Goal: Information Seeking & Learning: Find specific fact

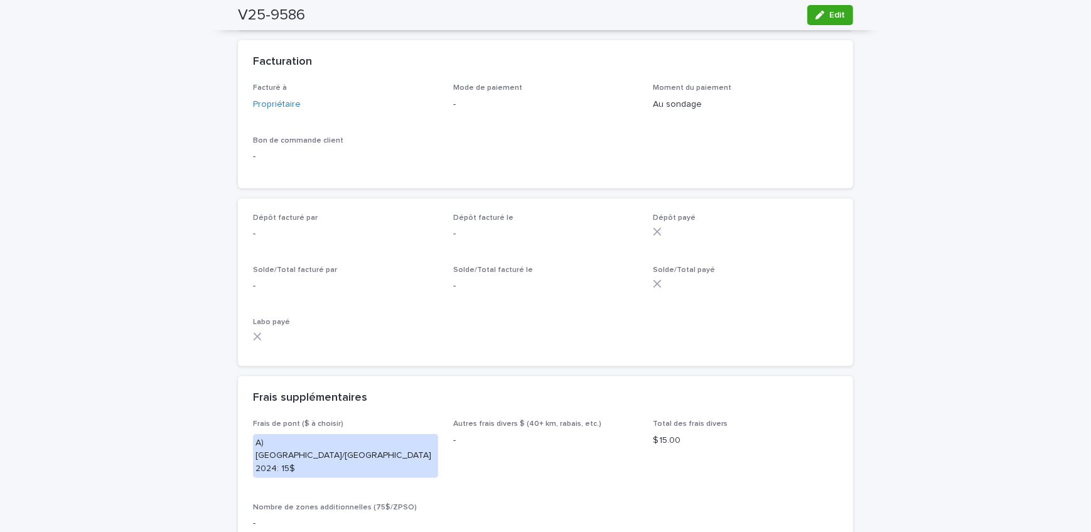
scroll to position [913, 0]
drag, startPoint x: 80, startPoint y: 250, endPoint x: 13, endPoint y: 252, distance: 67.2
click at [80, 250] on div "Loading... Saving… Loading... Saving… V25-9586 Edit V25-9586 Edit Sorry, there …" at bounding box center [545, 269] width 1091 height 2223
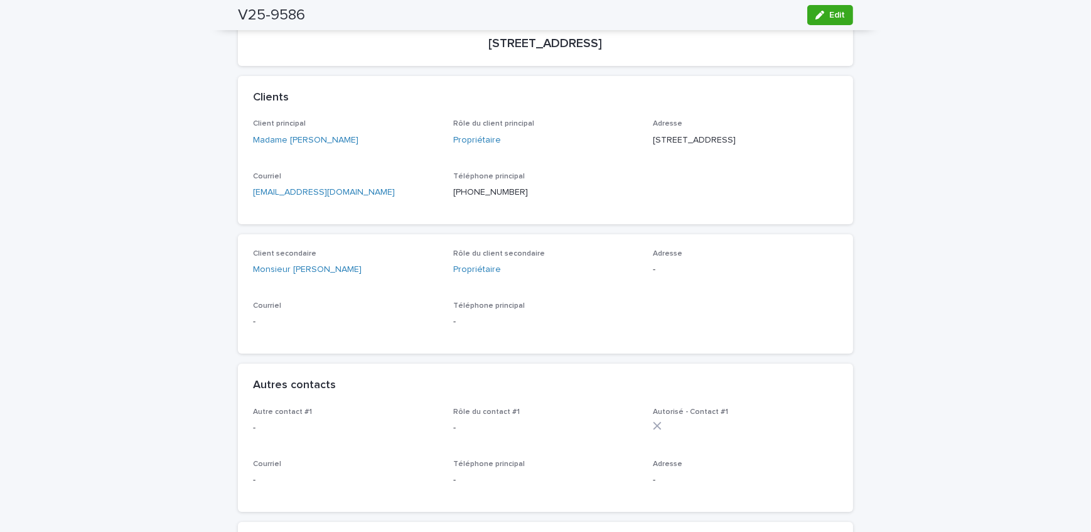
scroll to position [56, 0]
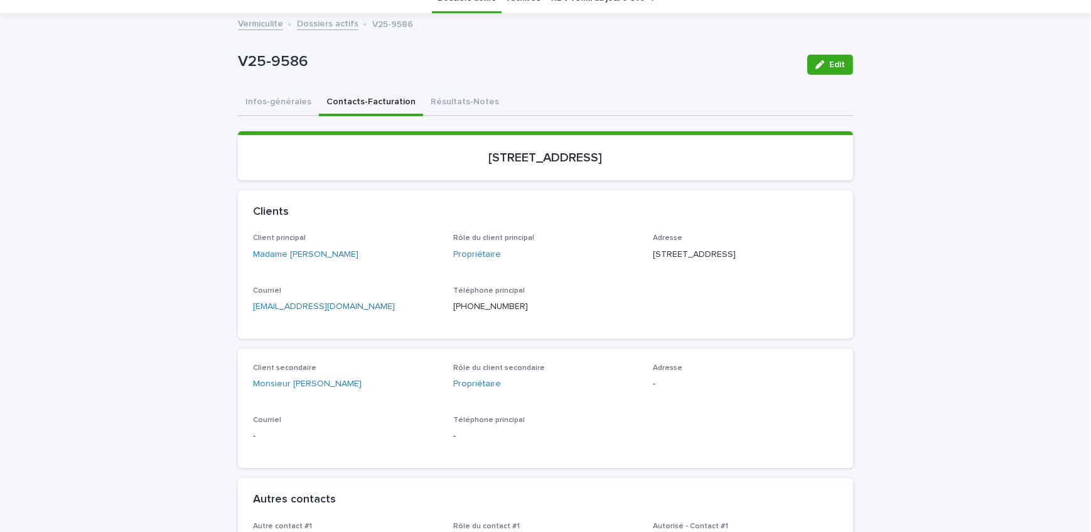
drag, startPoint x: 484, startPoint y: 163, endPoint x: 574, endPoint y: 170, distance: 90.0
click at [574, 170] on section "[STREET_ADDRESS]" at bounding box center [545, 155] width 615 height 49
click at [291, 109] on button "Infos-générales" at bounding box center [278, 103] width 81 height 26
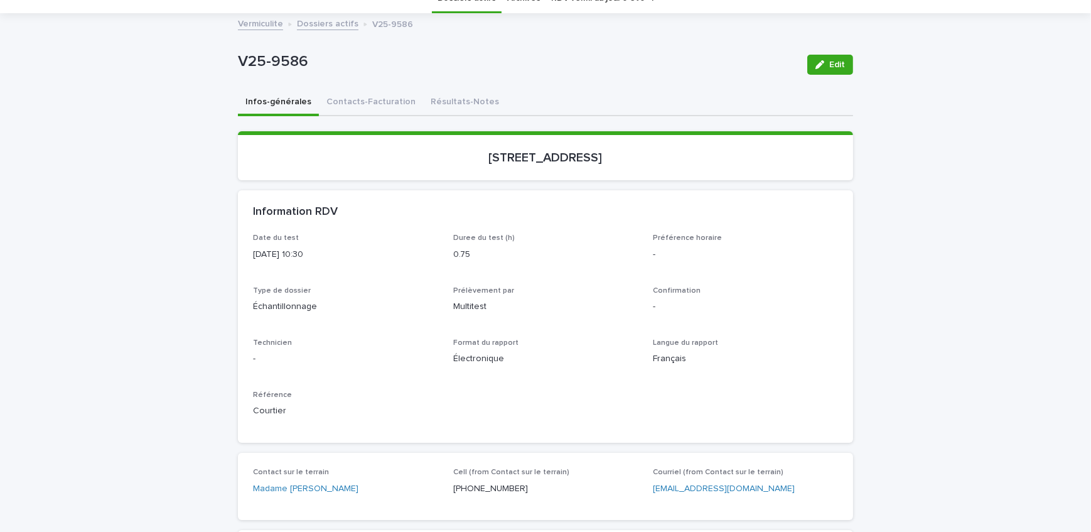
drag, startPoint x: 463, startPoint y: 169, endPoint x: 574, endPoint y: 166, distance: 111.2
click at [574, 166] on section "[STREET_ADDRESS]" at bounding box center [545, 155] width 615 height 49
copy p "[STREET_ADDRESS]"
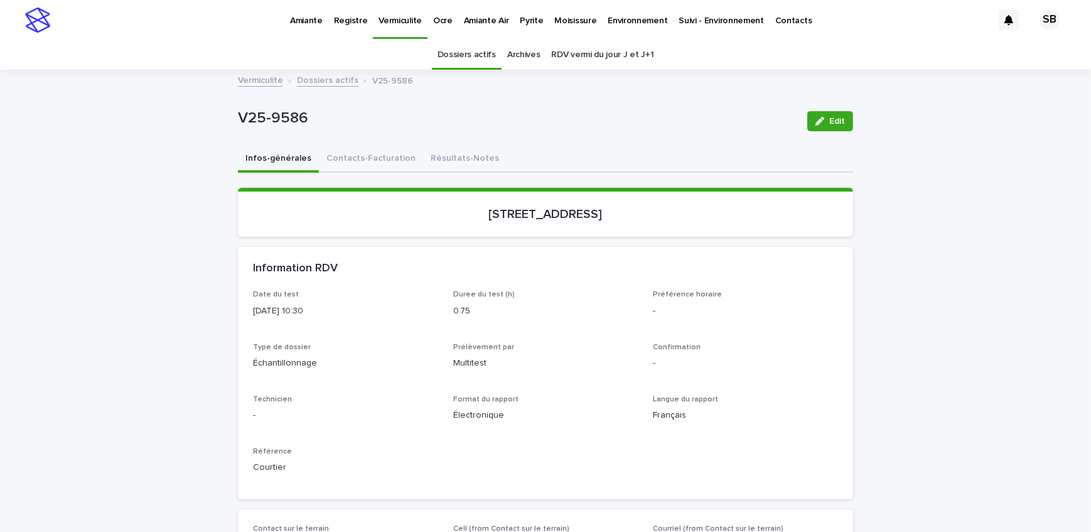
click at [301, 28] on link "Amiante" at bounding box center [306, 19] width 44 height 39
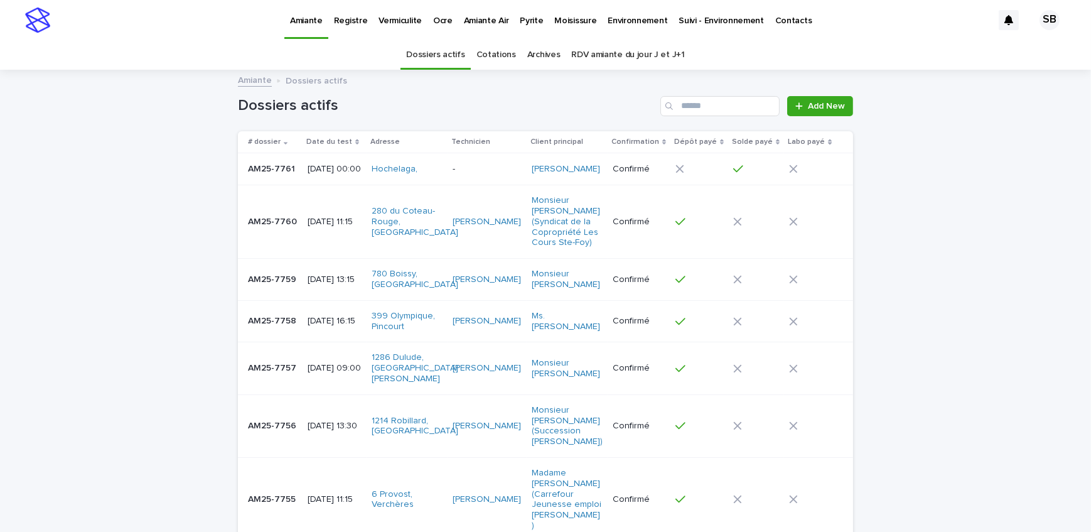
click at [404, 24] on p "Vermiculite" at bounding box center [400, 13] width 43 height 26
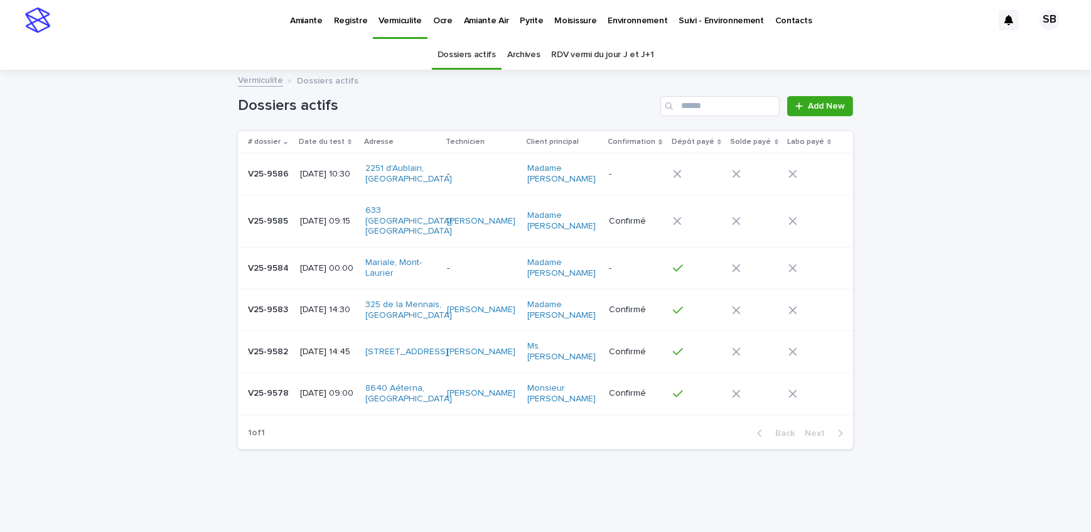
click at [255, 168] on p "V25-9586" at bounding box center [269, 172] width 43 height 13
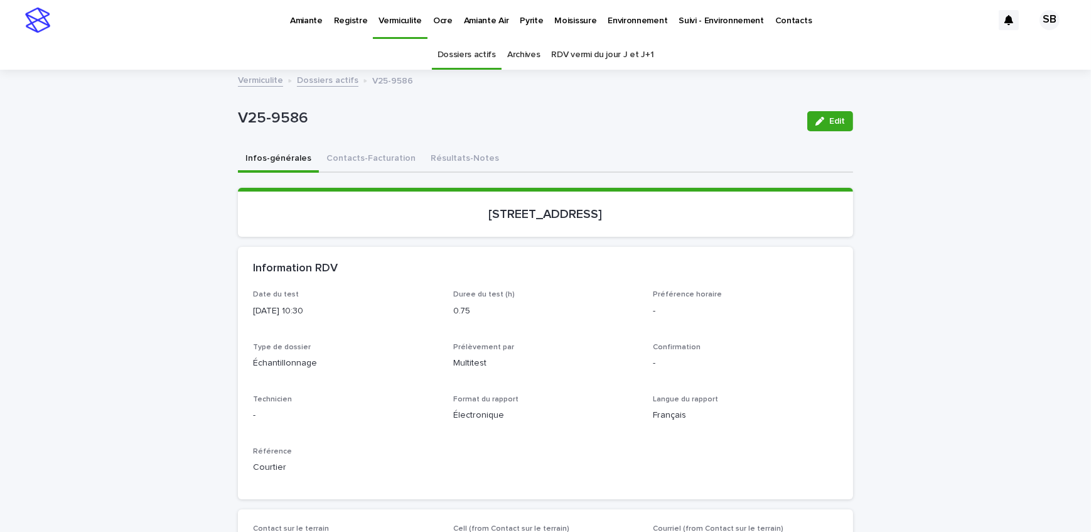
scroll to position [40, 0]
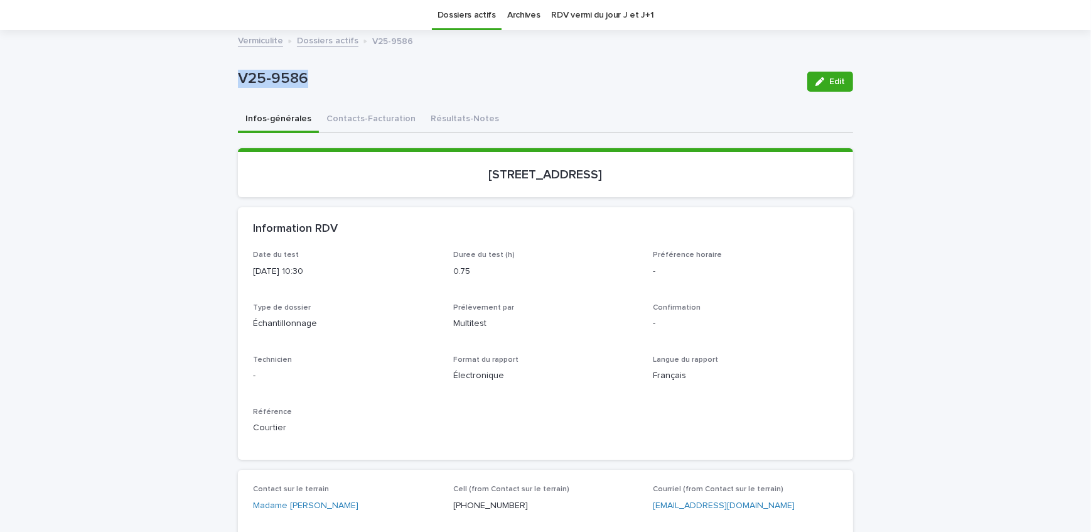
drag, startPoint x: 336, startPoint y: 85, endPoint x: 213, endPoint y: 87, distance: 122.4
copy p "V25-9586"
click at [358, 116] on button "Contacts-Facturation" at bounding box center [371, 120] width 104 height 26
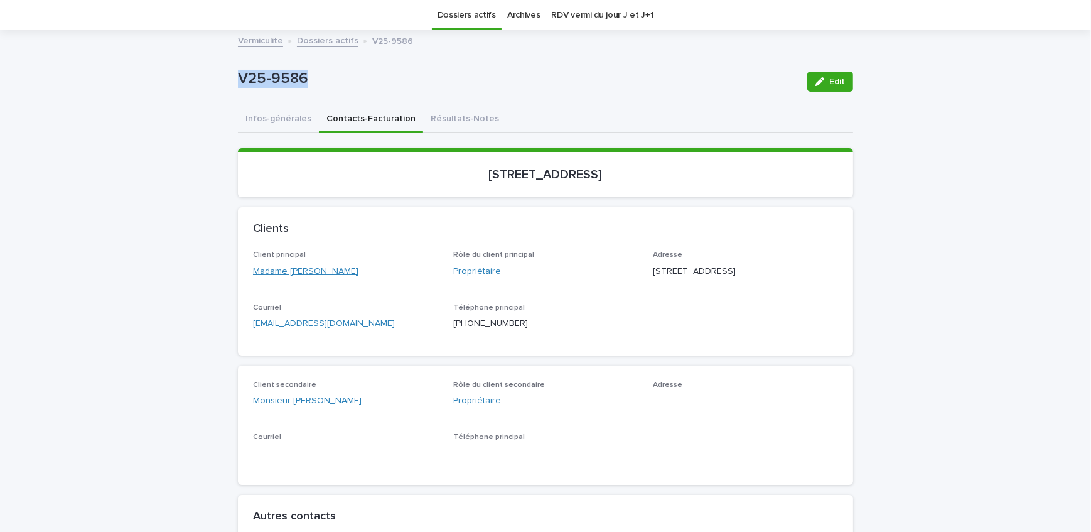
drag, startPoint x: 355, startPoint y: 282, endPoint x: 281, endPoint y: 272, distance: 74.8
click at [281, 272] on div "Client principal Madame [PERSON_NAME]" at bounding box center [345, 268] width 185 height 37
copy link "[PERSON_NAME]"
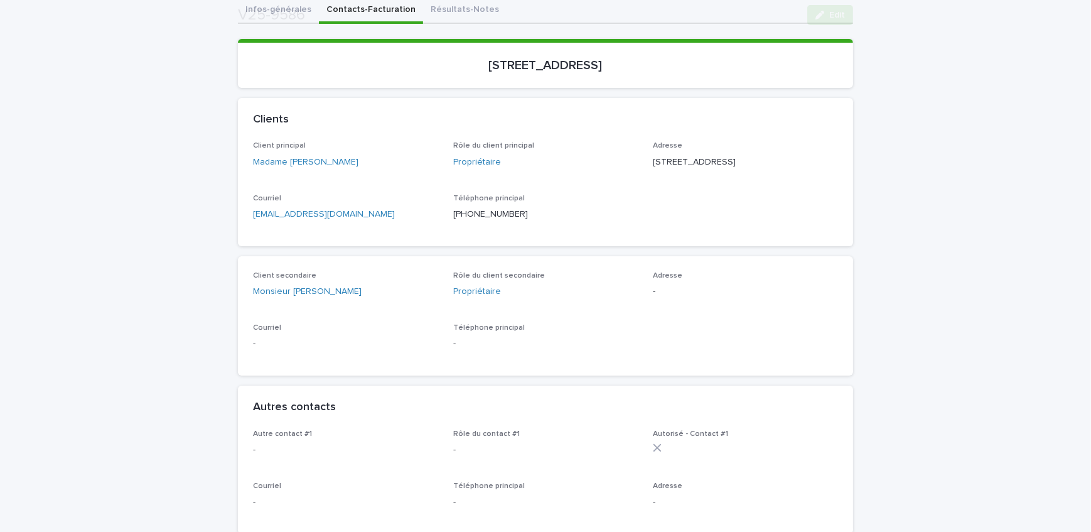
scroll to position [154, 0]
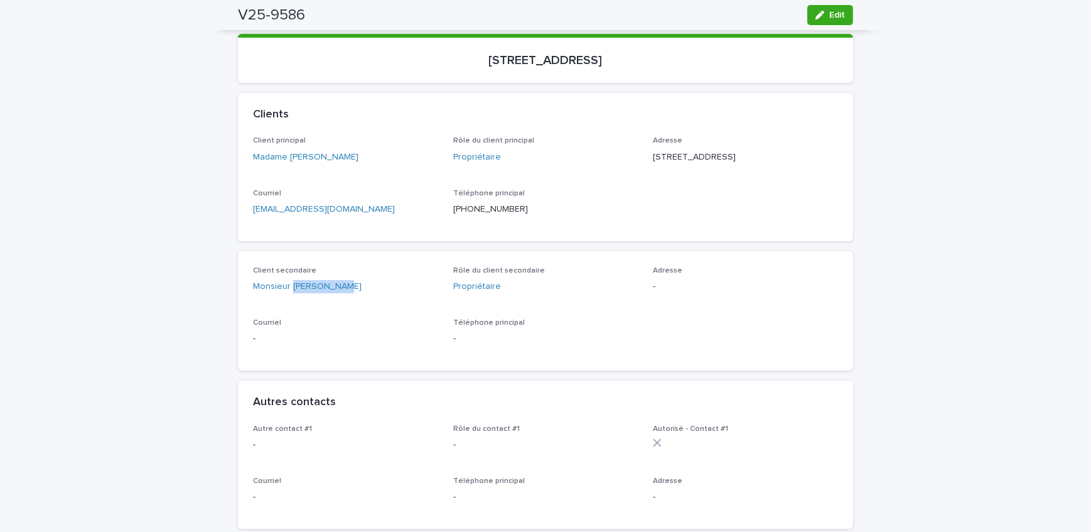
drag, startPoint x: 328, startPoint y: 313, endPoint x: 288, endPoint y: 311, distance: 40.2
click at [288, 303] on div "Client secondaire Monsieur [PERSON_NAME]" at bounding box center [345, 284] width 185 height 37
copy link "[PERSON_NAME]"
drag, startPoint x: 723, startPoint y: 154, endPoint x: 645, endPoint y: 160, distance: 78.7
click at [645, 160] on div "Client principal Madame [PERSON_NAME] Rôle du client principal Propriétaire Adr…" at bounding box center [545, 180] width 585 height 89
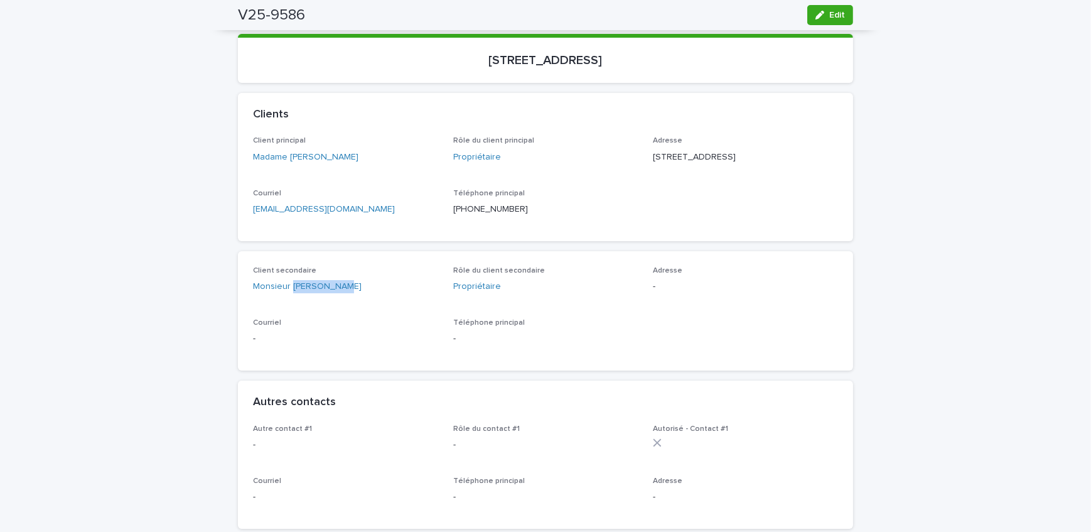
copy p "[STREET_ADDRESS]"
drag, startPoint x: 682, startPoint y: 168, endPoint x: 649, endPoint y: 168, distance: 32.6
click at [653, 164] on p "[STREET_ADDRESS]" at bounding box center [745, 157] width 185 height 13
copy p "Laval QC"
drag, startPoint x: 722, startPoint y: 180, endPoint x: 687, endPoint y: 182, distance: 34.6
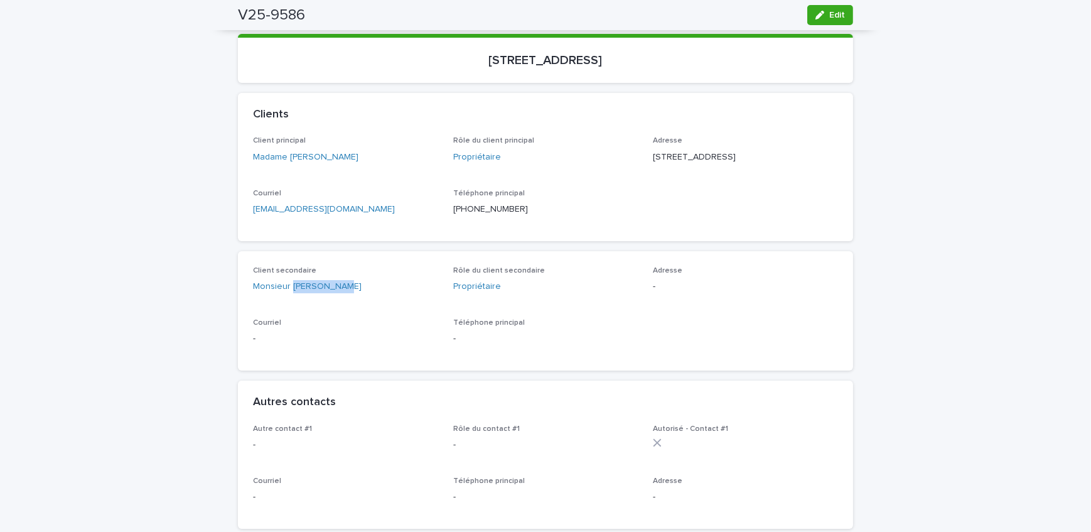
click at [687, 173] on div "Adresse [STREET_ADDRESS]" at bounding box center [745, 154] width 185 height 37
copy p "H7K 2G5"
drag, startPoint x: 683, startPoint y: 60, endPoint x: 444, endPoint y: 80, distance: 240.0
click at [444, 80] on section "[STREET_ADDRESS]" at bounding box center [545, 58] width 615 height 49
copy p "[STREET_ADDRESS]"
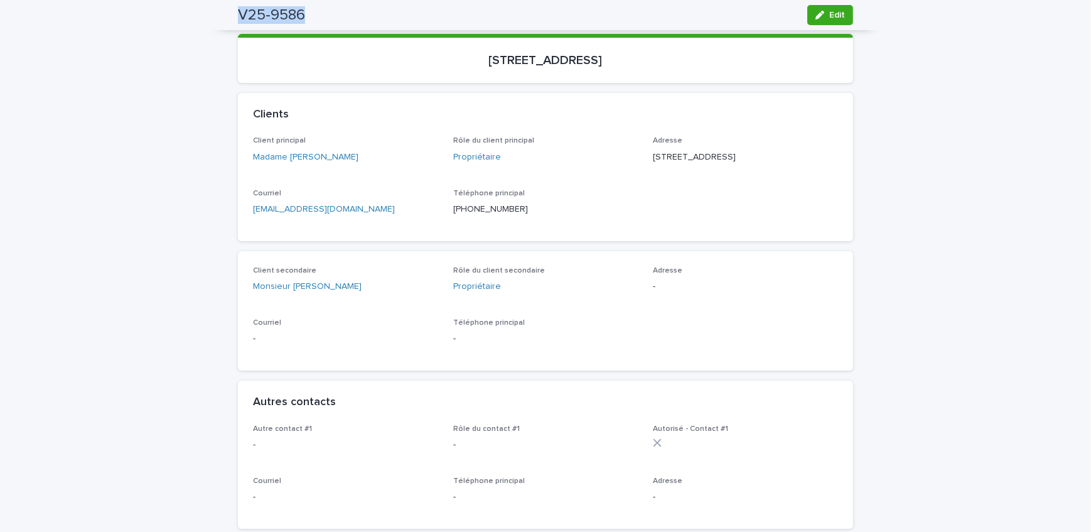
drag, startPoint x: 302, startPoint y: 18, endPoint x: 234, endPoint y: 20, distance: 67.8
click at [238, 20] on div "V25-9586 Edit" at bounding box center [545, 15] width 615 height 30
copy h2 "V25-9586"
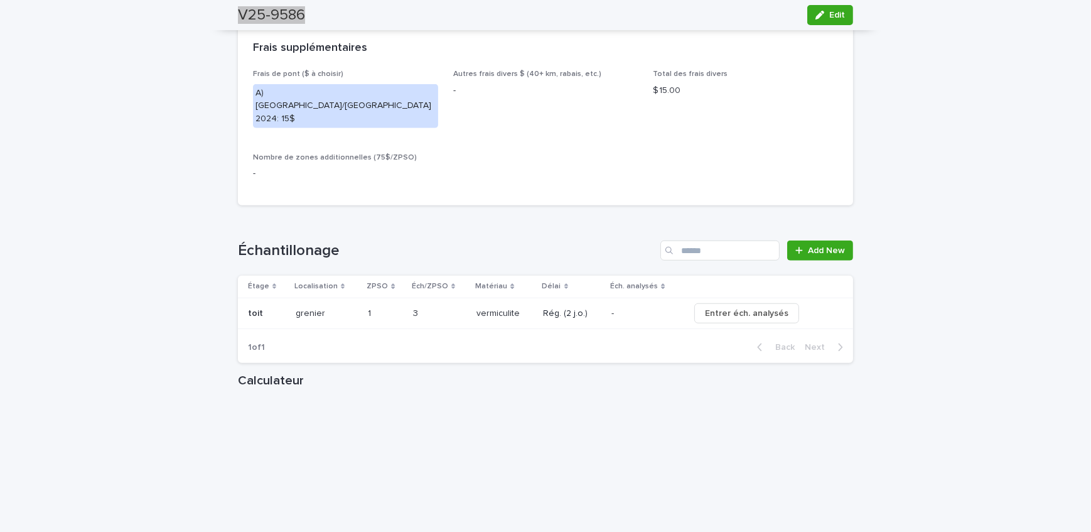
scroll to position [1352, 0]
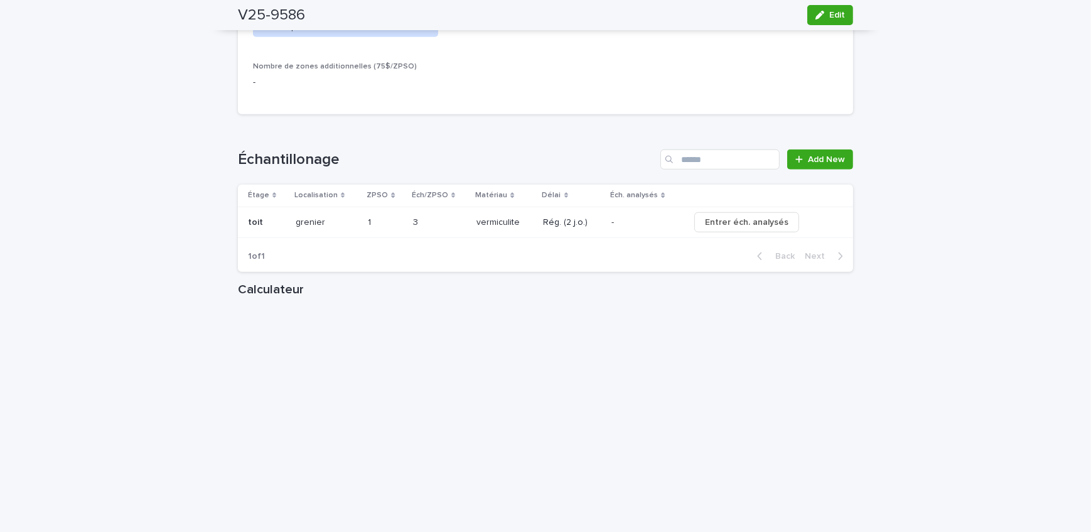
drag, startPoint x: 741, startPoint y: 82, endPoint x: 734, endPoint y: 83, distance: 6.4
click at [739, 82] on div "Frais de pont ($ à choisir) A) [GEOGRAPHIC_DATA]/[GEOGRAPHIC_DATA] 2024: 15$ Au…" at bounding box center [545, 39] width 585 height 121
drag, startPoint x: 55, startPoint y: 191, endPoint x: 152, endPoint y: 193, distance: 97.3
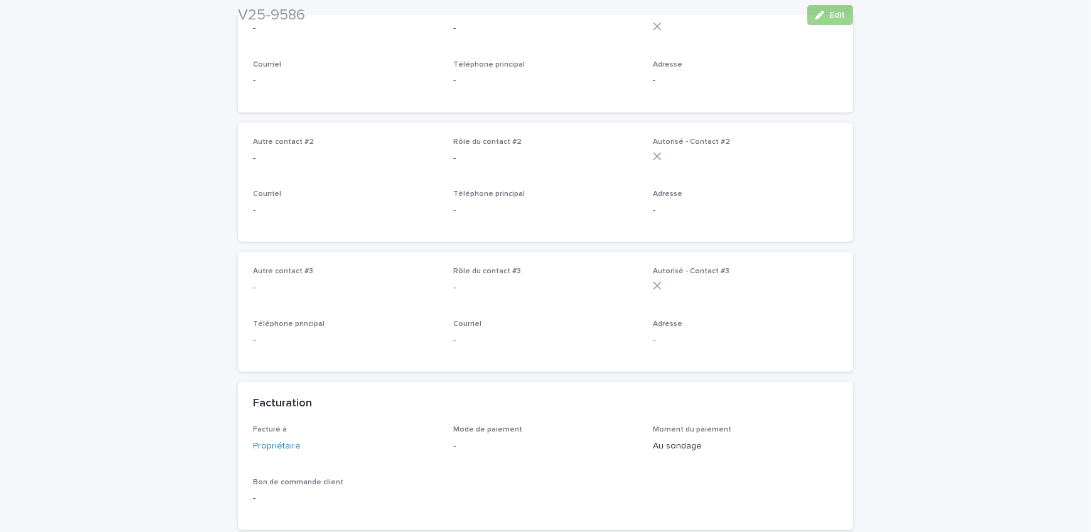
scroll to position [684, 0]
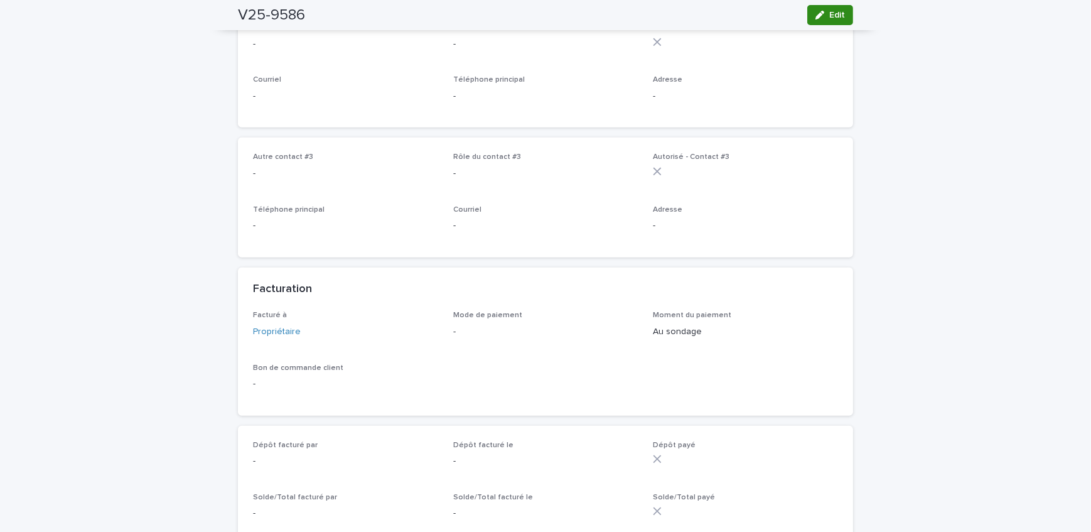
click at [821, 21] on button "Edit" at bounding box center [830, 15] width 46 height 20
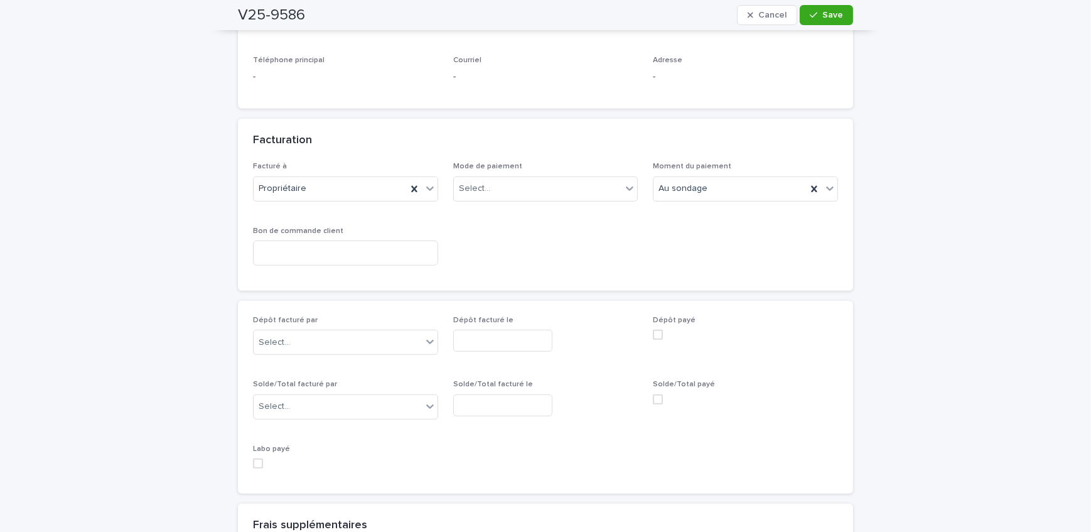
scroll to position [964, 0]
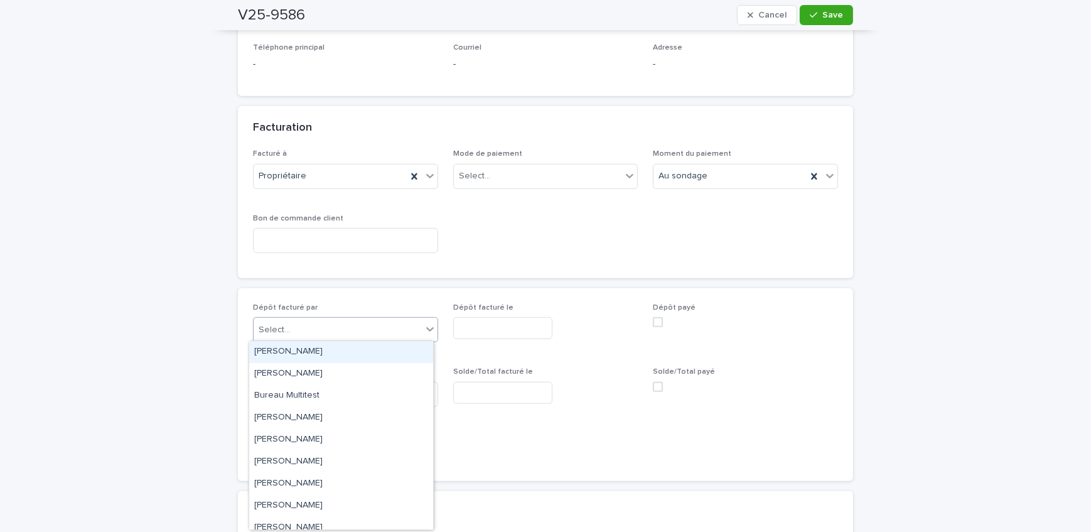
click at [345, 326] on div "Select..." at bounding box center [338, 330] width 168 height 21
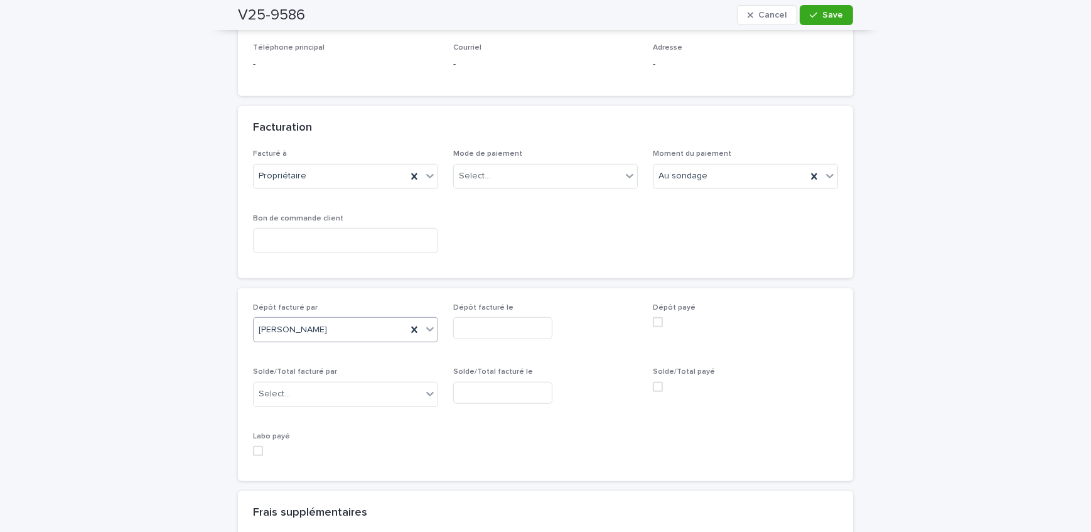
click at [498, 329] on input "text" at bounding box center [502, 328] width 99 height 22
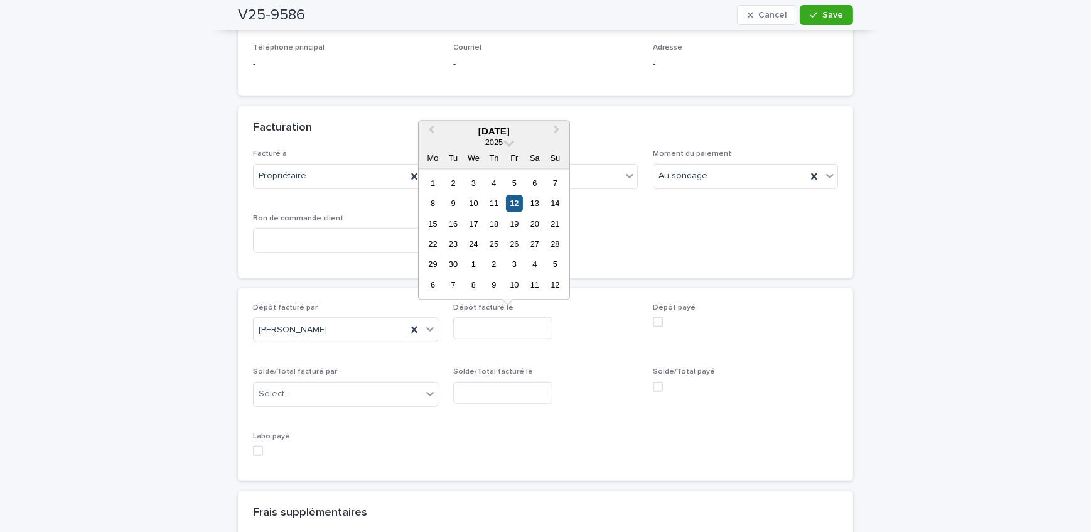
click at [512, 207] on div "12" at bounding box center [514, 203] width 17 height 17
type input "**********"
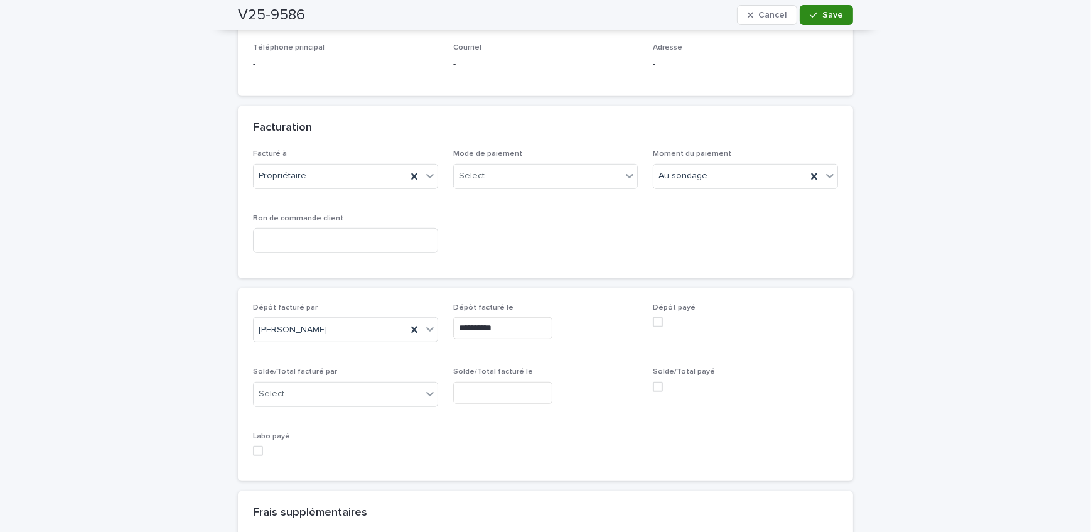
click at [815, 18] on div "button" at bounding box center [816, 15] width 13 height 9
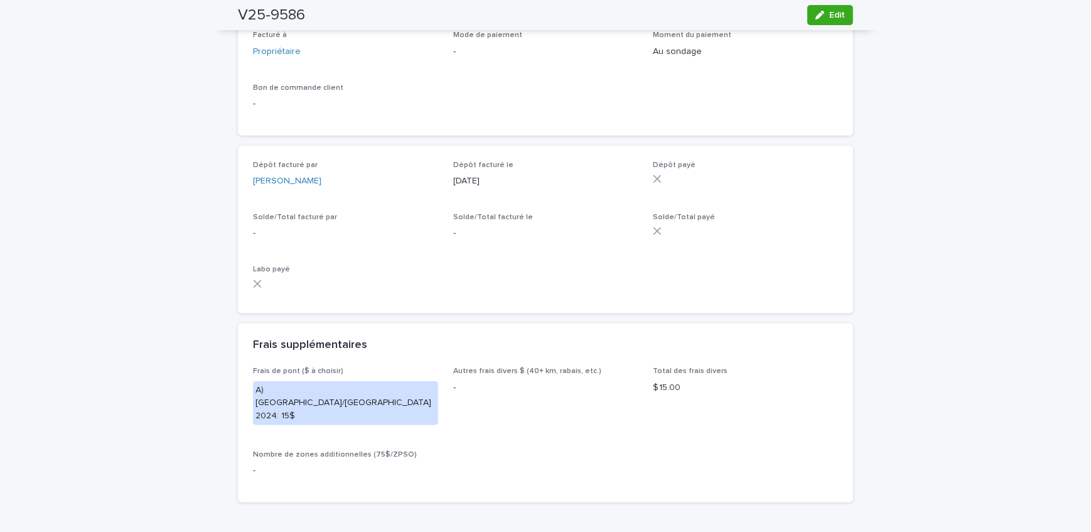
scroll to position [856, 0]
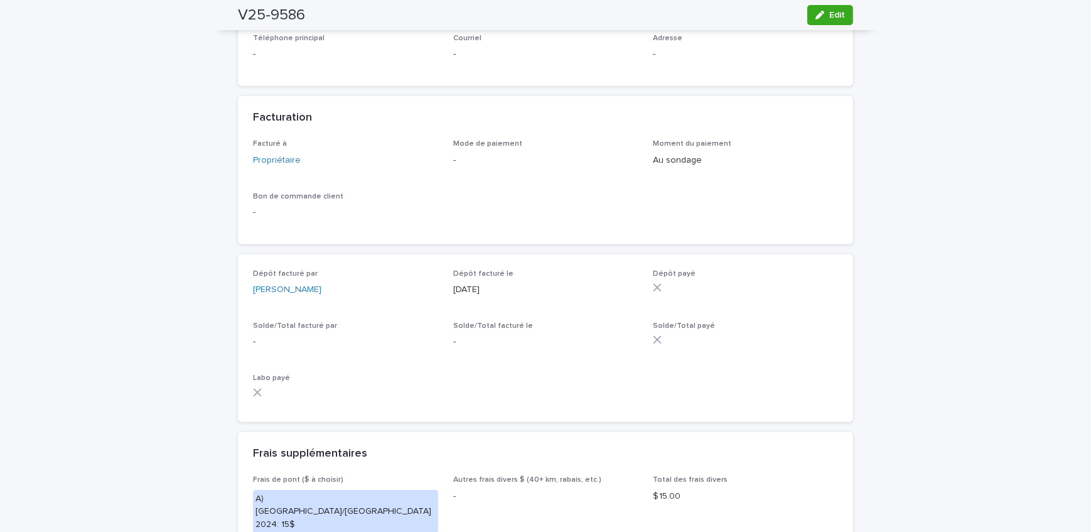
click at [93, 238] on div "Loading... Saving… Loading... Saving… V25-9586 Edit V25-9586 Edit Sorry, there …" at bounding box center [545, 326] width 1091 height 2223
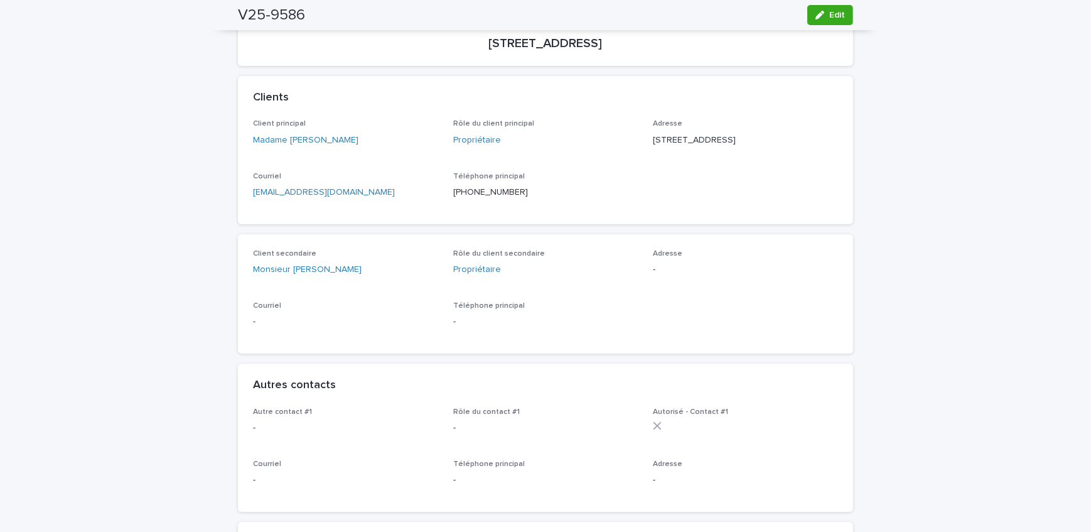
scroll to position [0, 0]
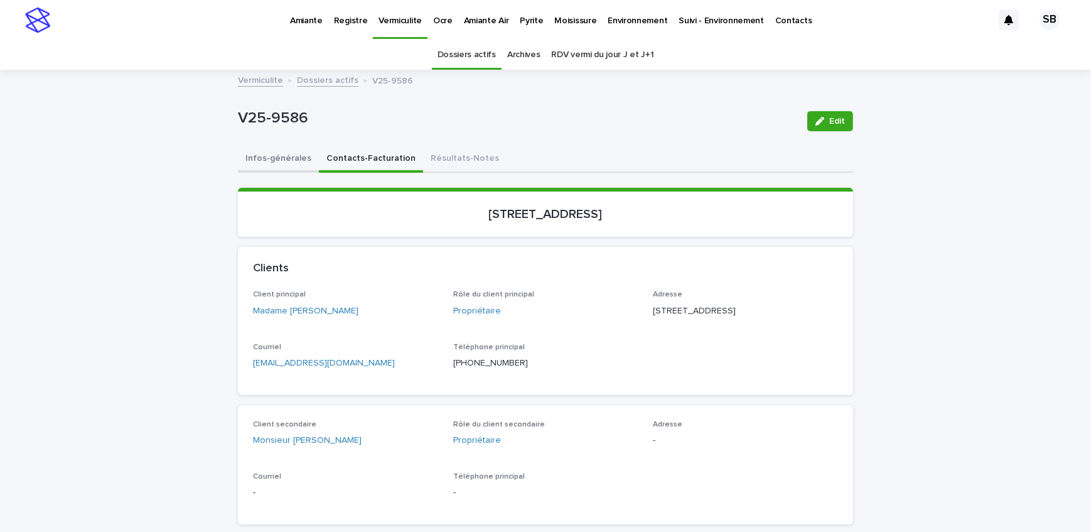
click at [248, 164] on button "Infos-générales" at bounding box center [278, 159] width 81 height 26
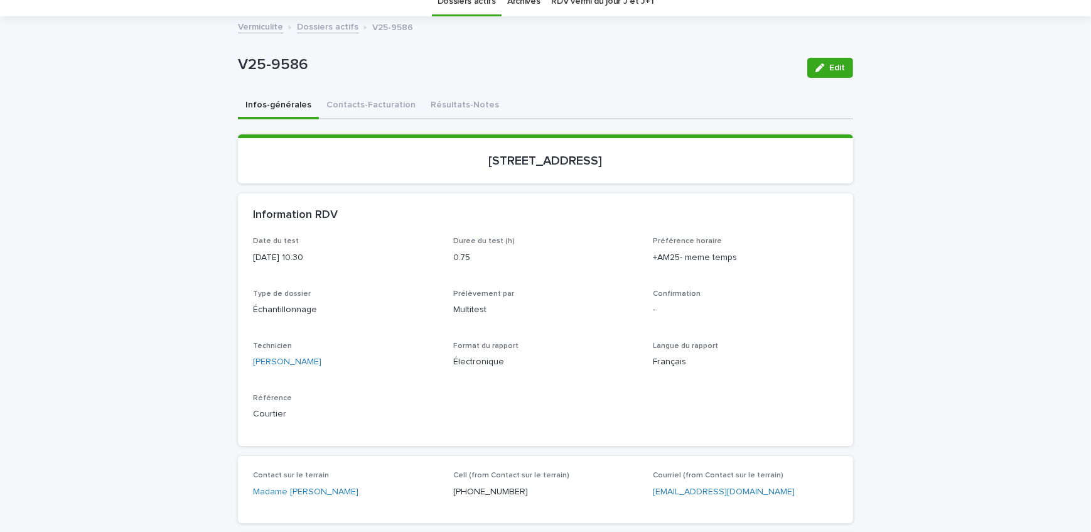
scroll to position [171, 0]
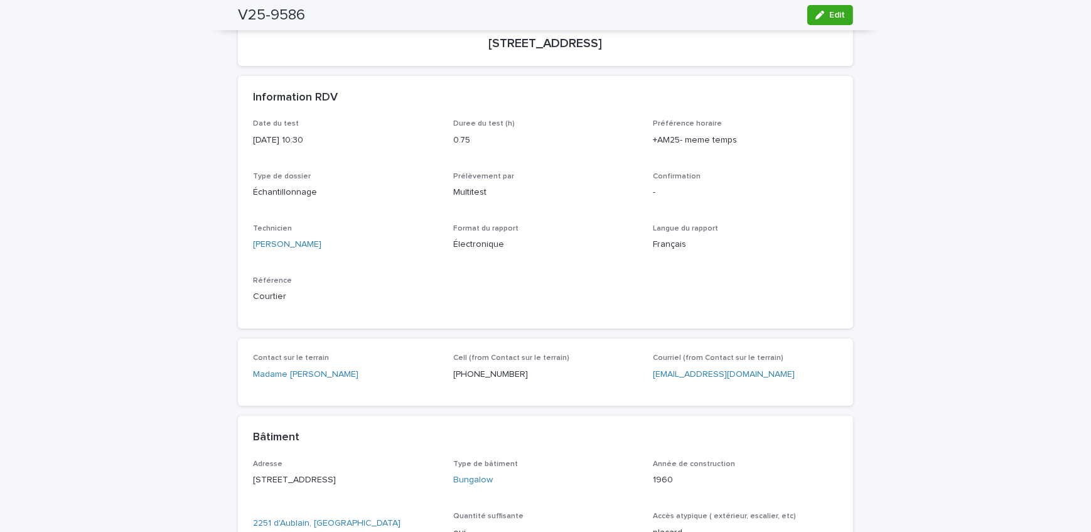
click at [120, 182] on div "Loading... Saving… Loading... Saving… V25-9586 Edit V25-9586 Edit Sorry, there …" at bounding box center [545, 432] width 1091 height 1065
click at [106, 178] on div "Loading... Saving… Loading... Saving… V25-9586 Edit V25-9586 Edit Sorry, there …" at bounding box center [545, 432] width 1091 height 1065
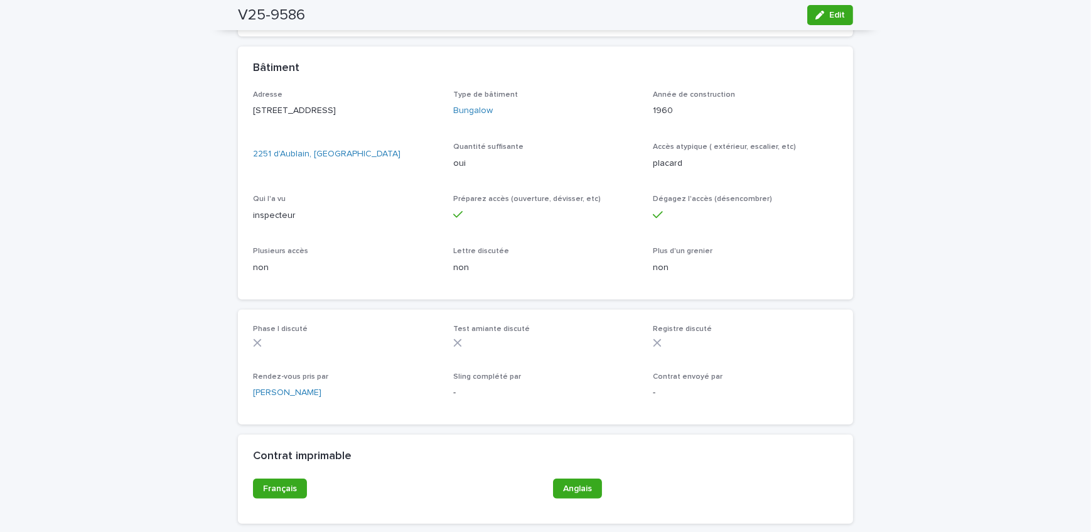
scroll to position [652, 0]
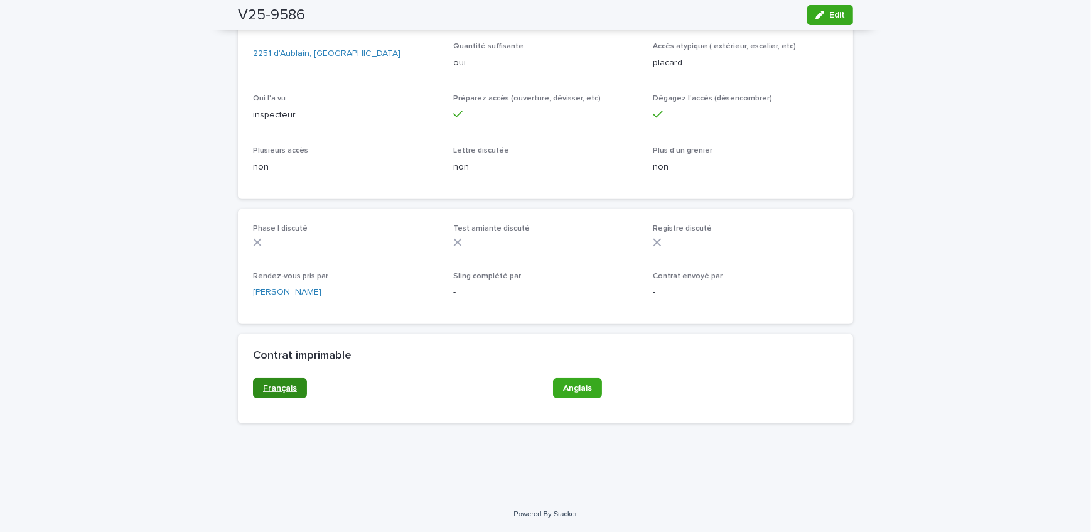
click at [269, 390] on span "Français" at bounding box center [280, 388] width 34 height 9
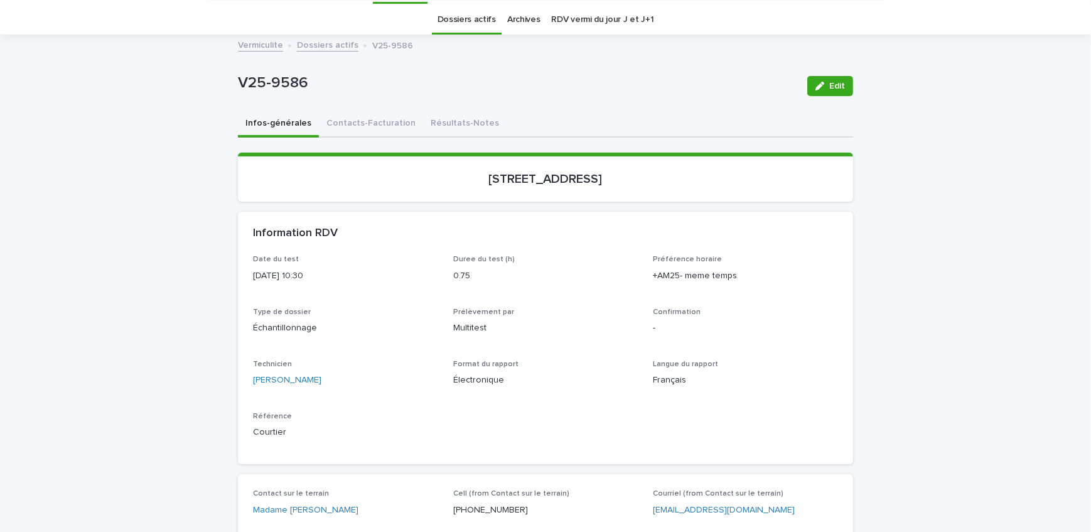
scroll to position [0, 0]
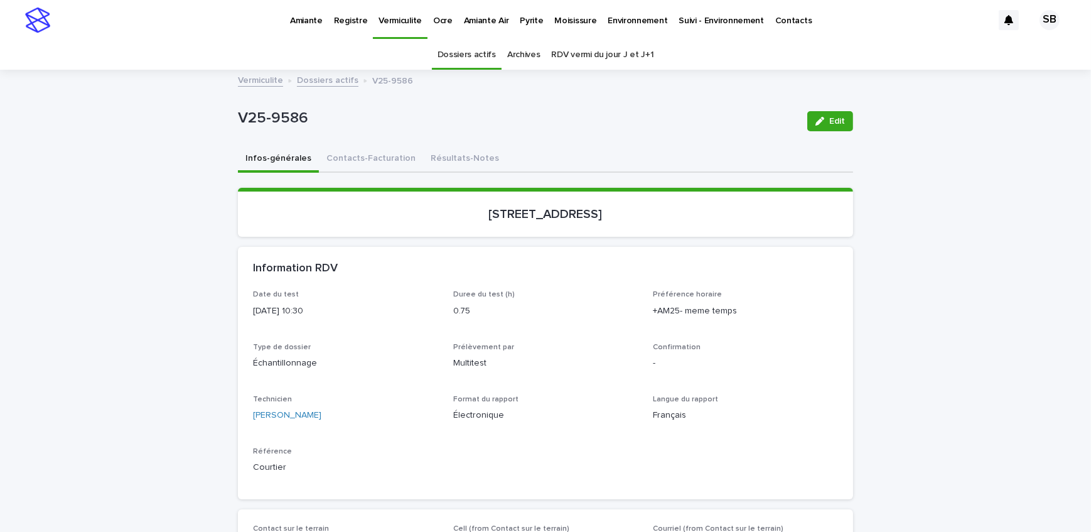
click at [298, 77] on link "Dossiers actifs" at bounding box center [328, 79] width 62 height 14
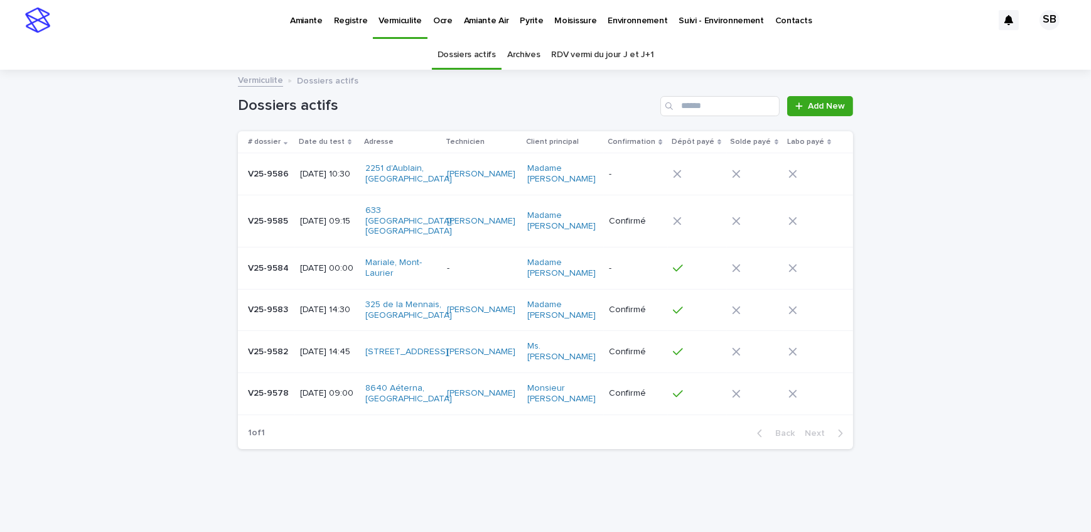
click at [348, 172] on p "2025-09-15 10:30" at bounding box center [327, 174] width 55 height 11
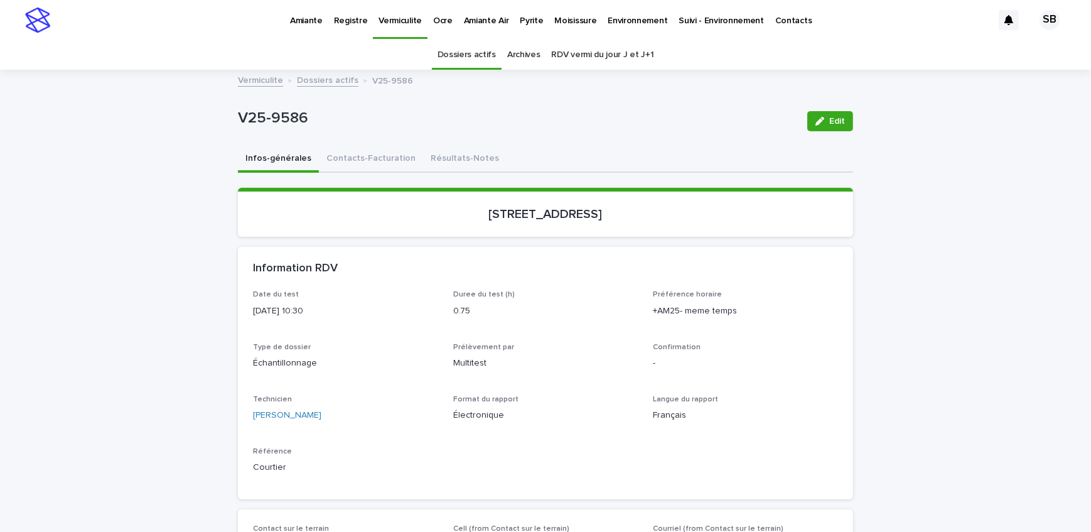
scroll to position [40, 0]
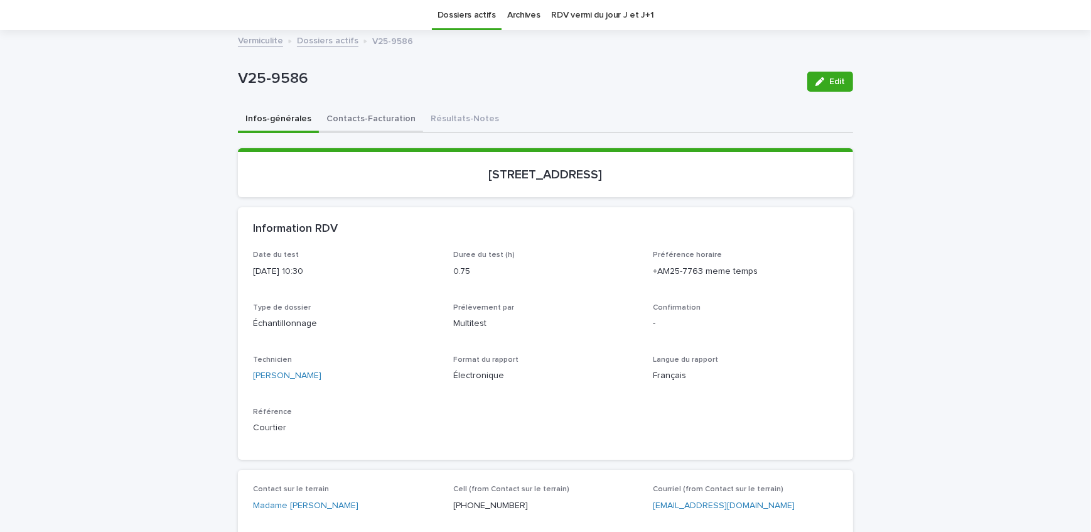
click at [351, 117] on button "Contacts-Facturation" at bounding box center [371, 120] width 104 height 26
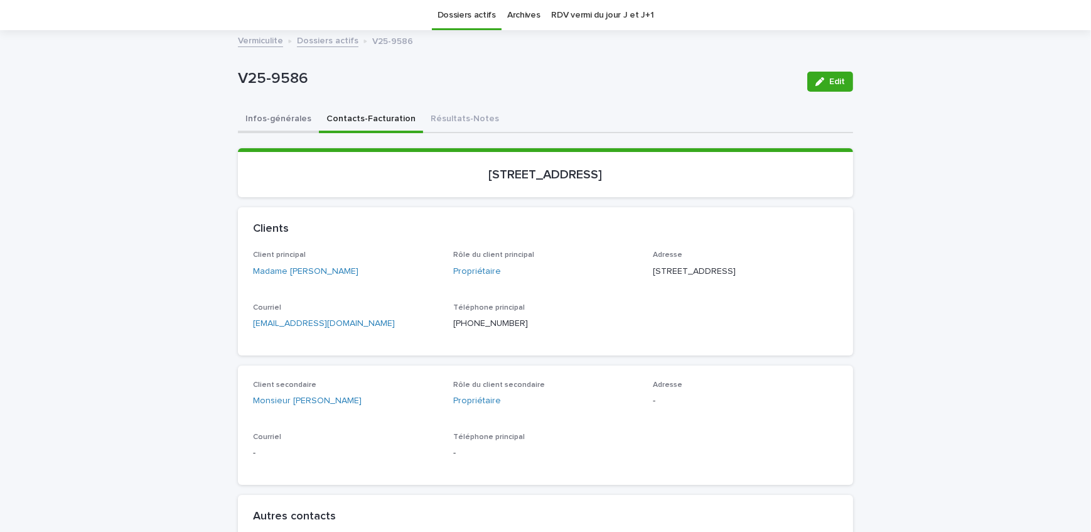
click at [283, 124] on button "Infos-générales" at bounding box center [278, 120] width 81 height 26
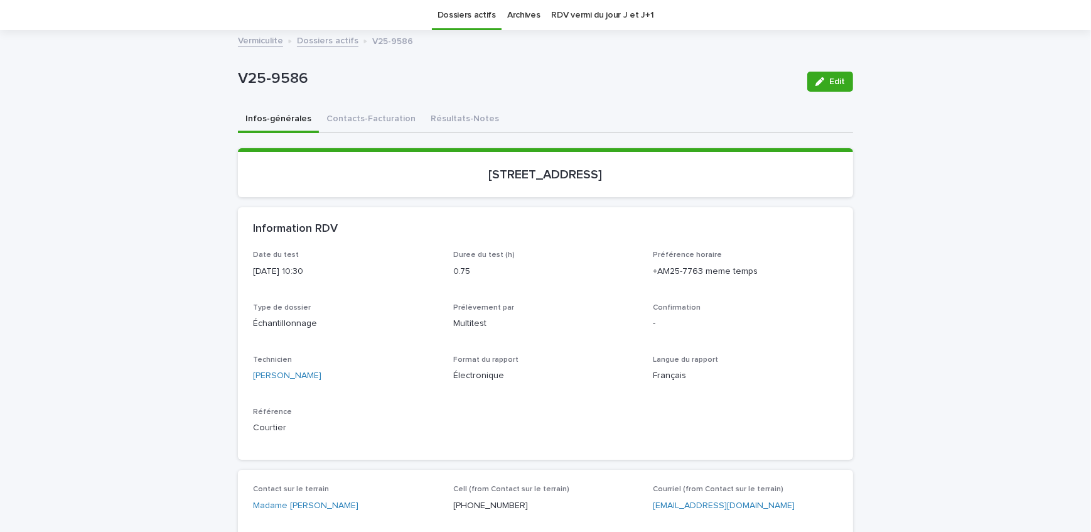
drag, startPoint x: 349, startPoint y: 119, endPoint x: 350, endPoint y: 109, distance: 10.1
click at [349, 119] on button "Contacts-Facturation" at bounding box center [371, 120] width 104 height 26
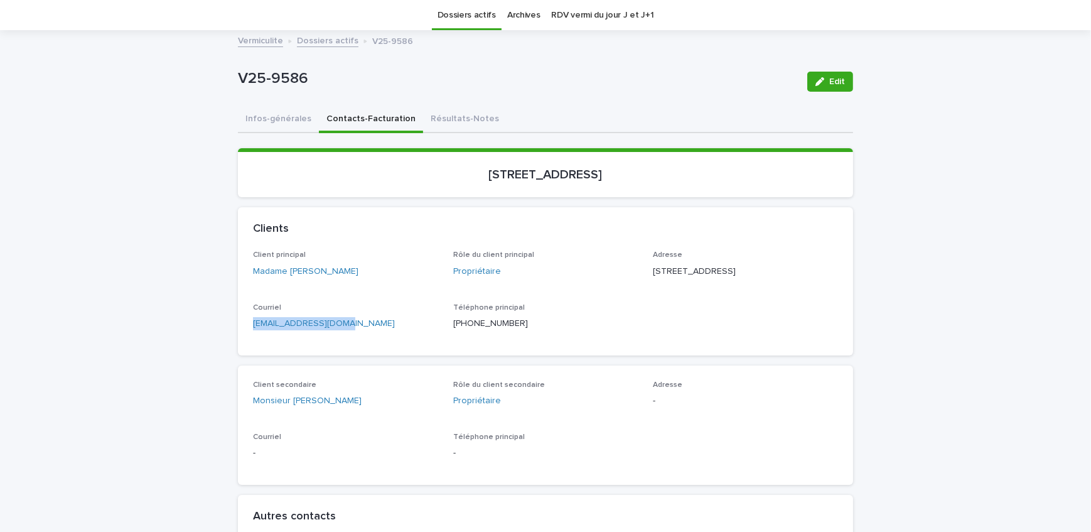
drag, startPoint x: 357, startPoint y: 342, endPoint x: 235, endPoint y: 343, distance: 121.8
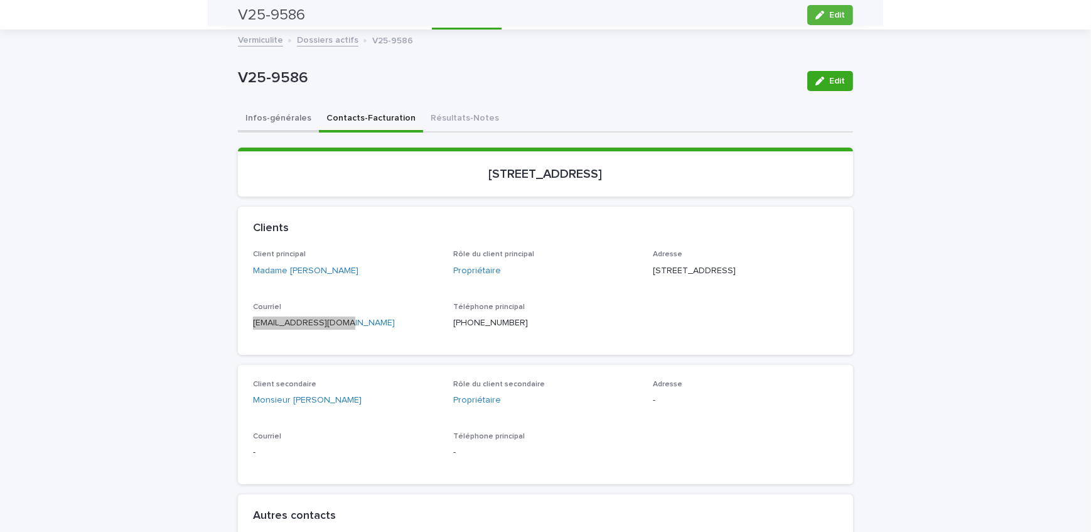
scroll to position [40, 0]
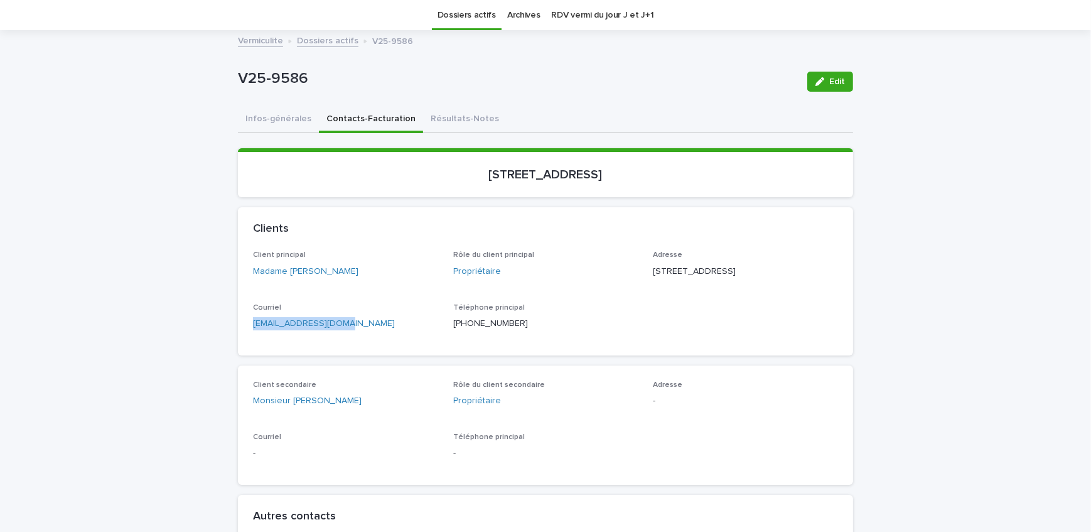
click at [293, 126] on button "Infos-générales" at bounding box center [278, 120] width 81 height 26
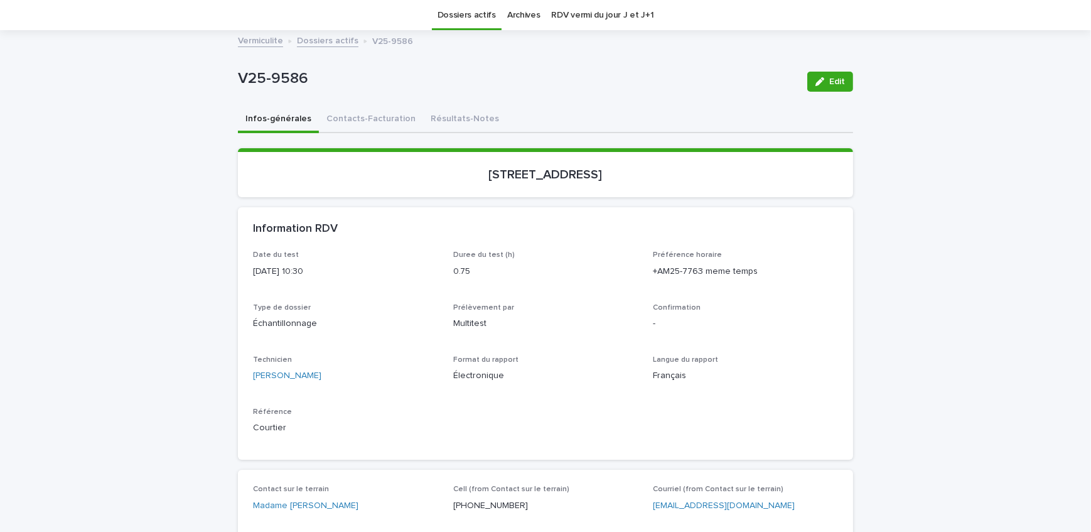
click at [312, 37] on link "Dossiers actifs" at bounding box center [328, 40] width 62 height 14
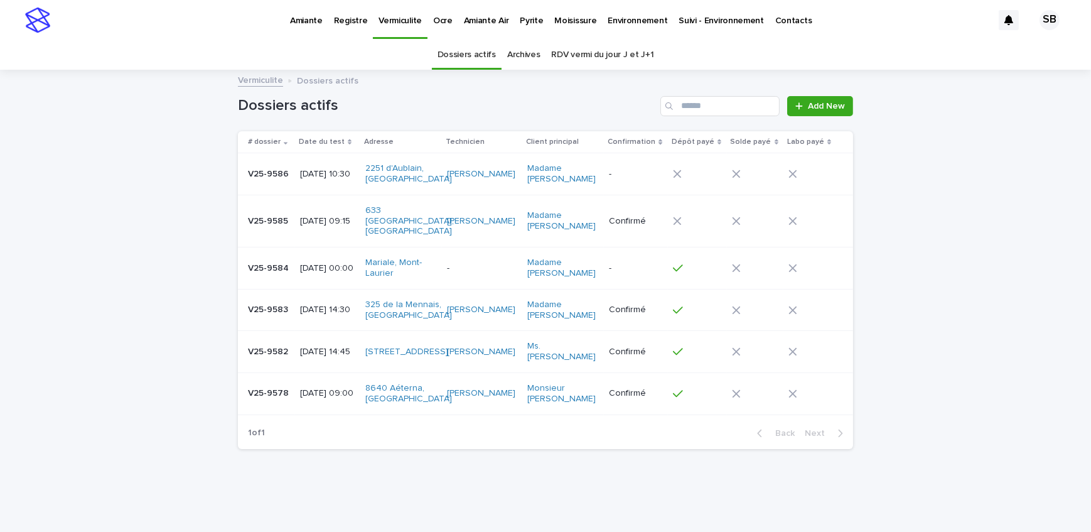
drag, startPoint x: 92, startPoint y: 227, endPoint x: 72, endPoint y: 234, distance: 20.6
click at [92, 227] on div "Loading... Saving… Loading... Saving… Dossiers actifs Add New # dossier Date du…" at bounding box center [545, 296] width 1091 height 451
